Goal: Register for event/course

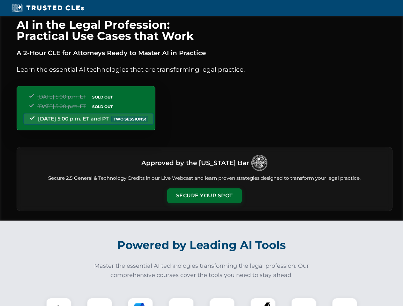
click at [204, 196] on button "Secure Your Spot" at bounding box center [204, 195] width 75 height 15
click at [59, 302] on img at bounding box center [58, 310] width 18 height 18
click at [99, 302] on div at bounding box center [100, 311] width 26 height 26
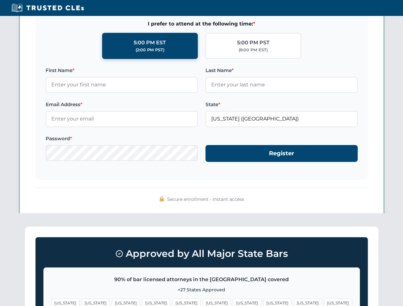
click at [294, 302] on span "[US_STATE]" at bounding box center [308, 302] width 28 height 9
